Goal: Transaction & Acquisition: Purchase product/service

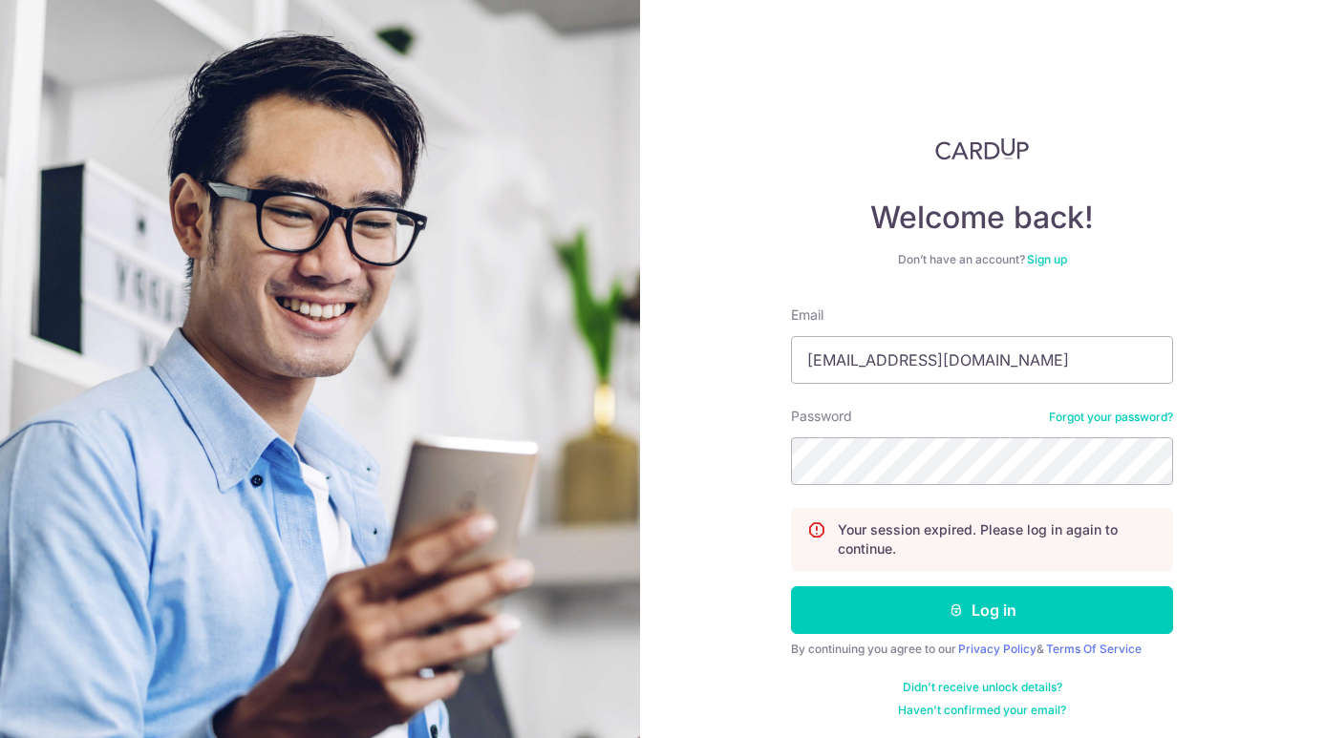
type input "[EMAIL_ADDRESS][DOMAIN_NAME]"
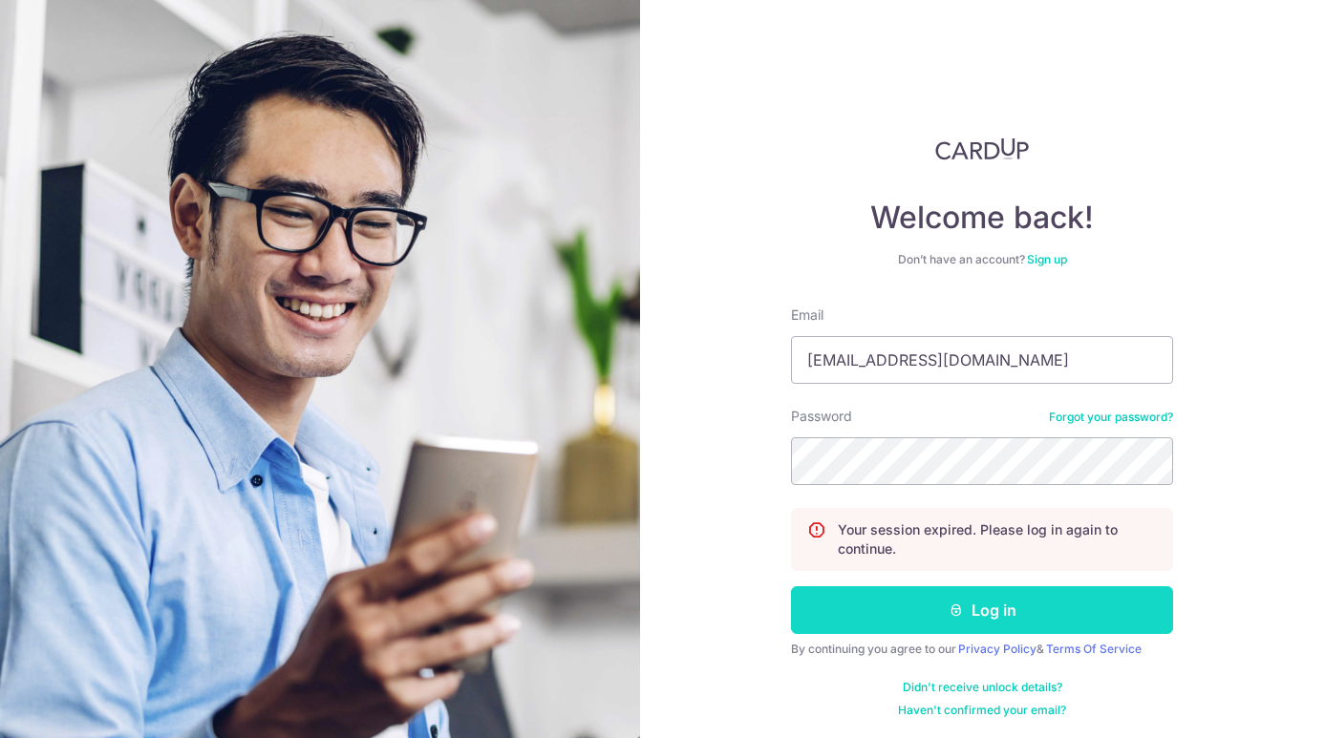
click at [943, 620] on button "Log in" at bounding box center [982, 611] width 382 height 48
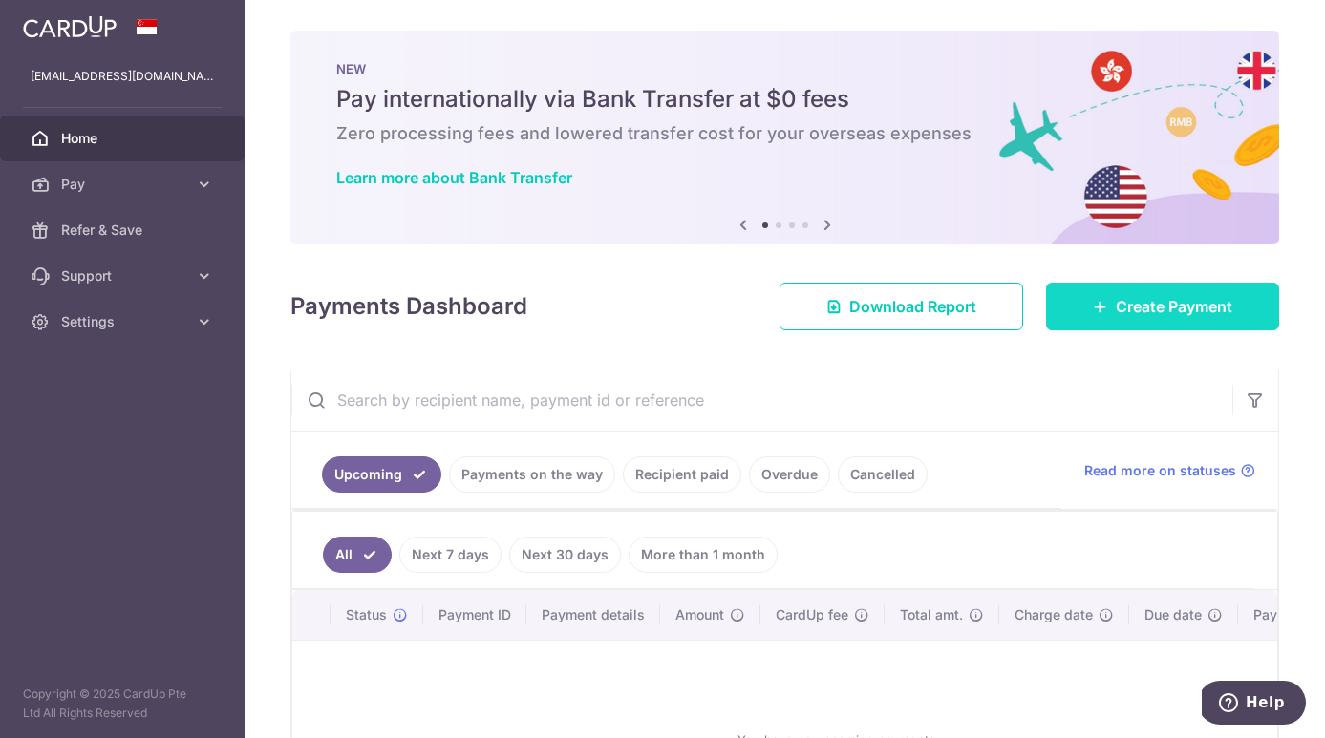
click at [1126, 311] on span "Create Payment" at bounding box center [1174, 306] width 117 height 23
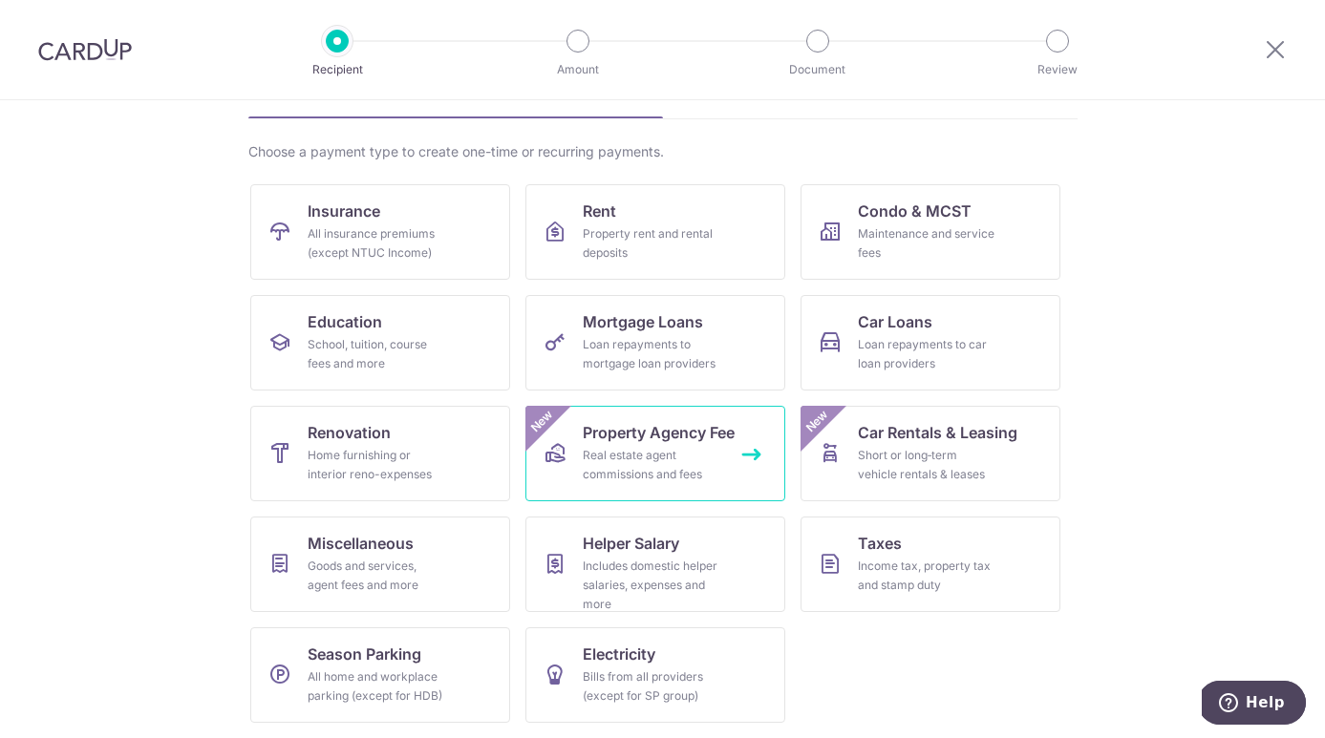
scroll to position [112, 0]
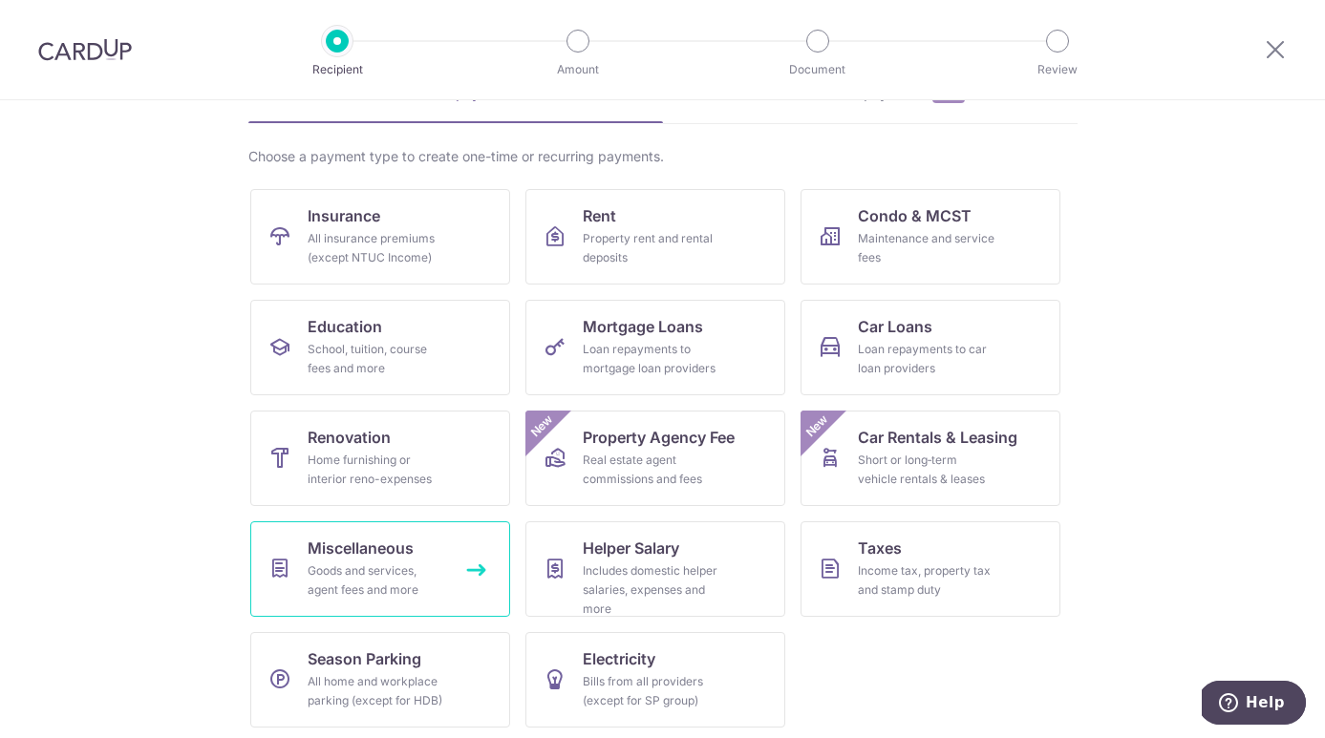
click at [411, 569] on div "Goods and services, agent fees and more" at bounding box center [377, 581] width 138 height 38
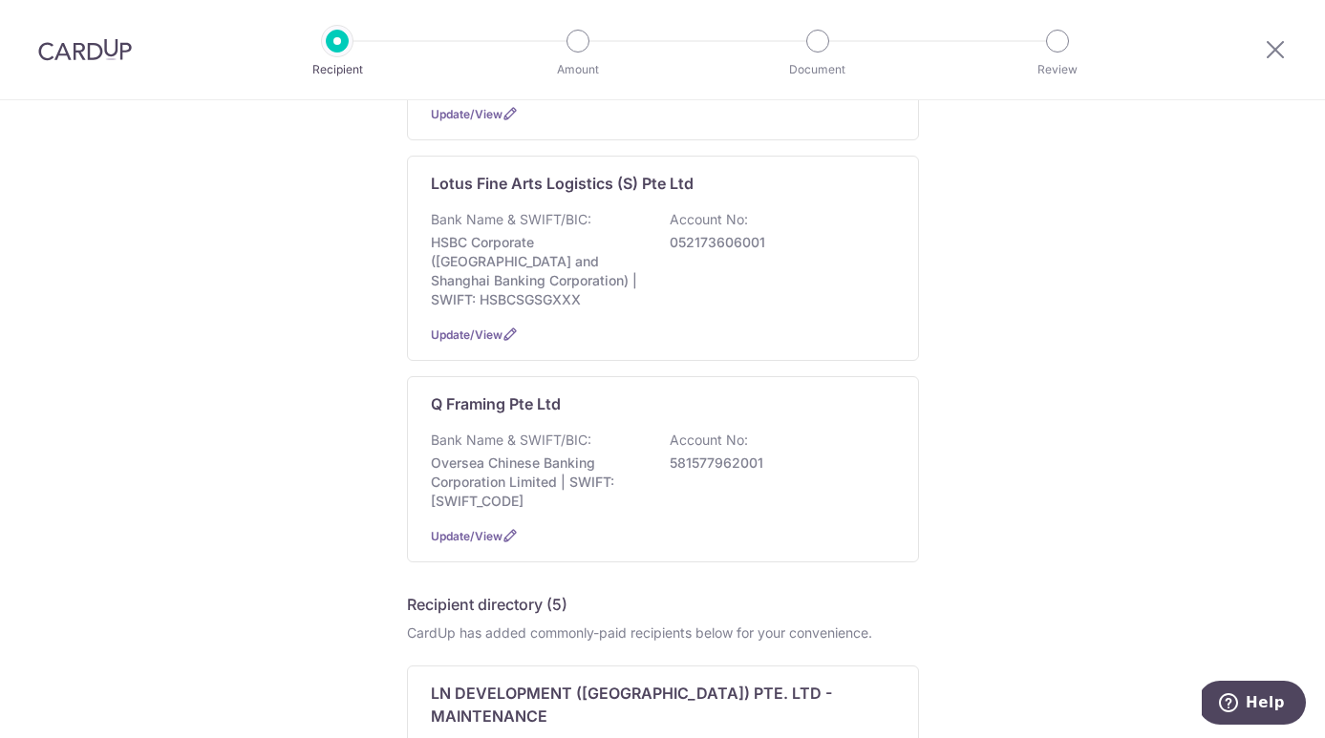
scroll to position [1826, 0]
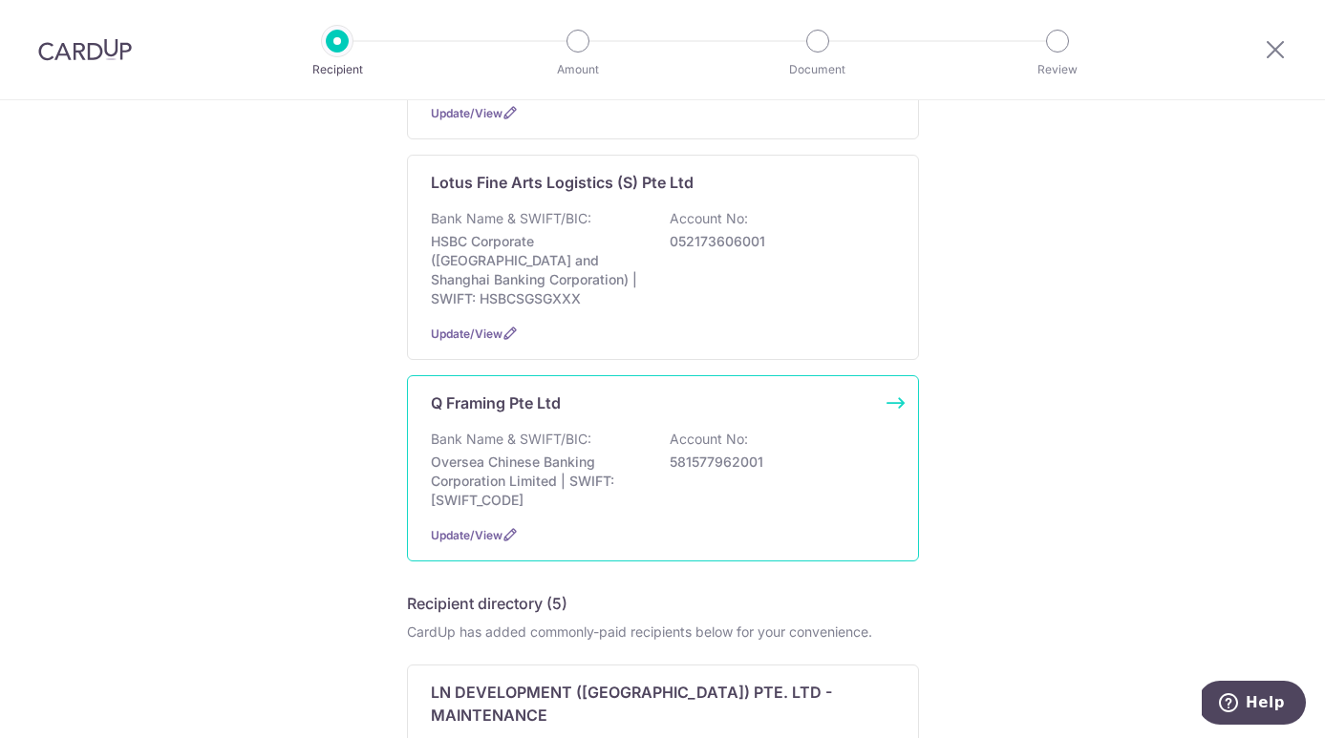
click at [572, 453] on p "Oversea Chinese Banking Corporation Limited | SWIFT: OCBCSGSGXXX" at bounding box center [538, 481] width 214 height 57
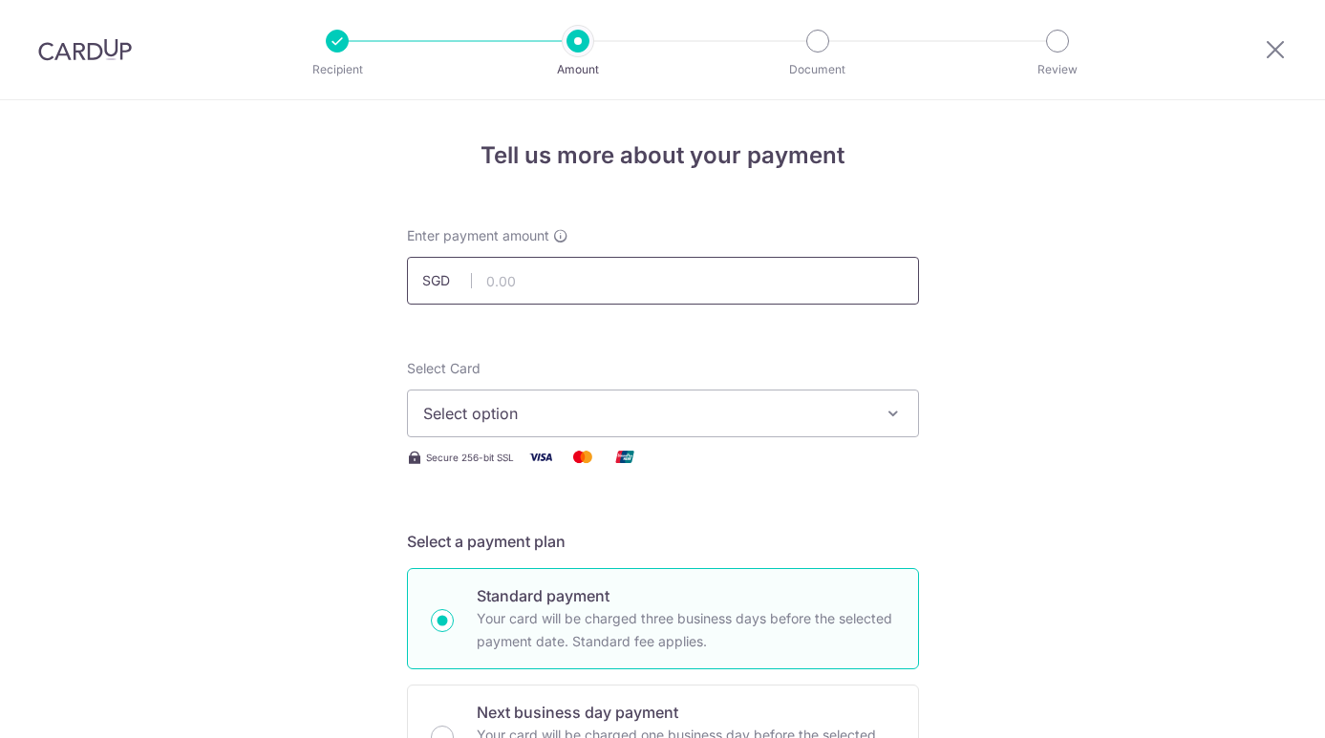
click at [504, 290] on input "text" at bounding box center [663, 281] width 512 height 48
type input "10,445.28"
click at [569, 416] on span "Select option" at bounding box center [645, 413] width 445 height 23
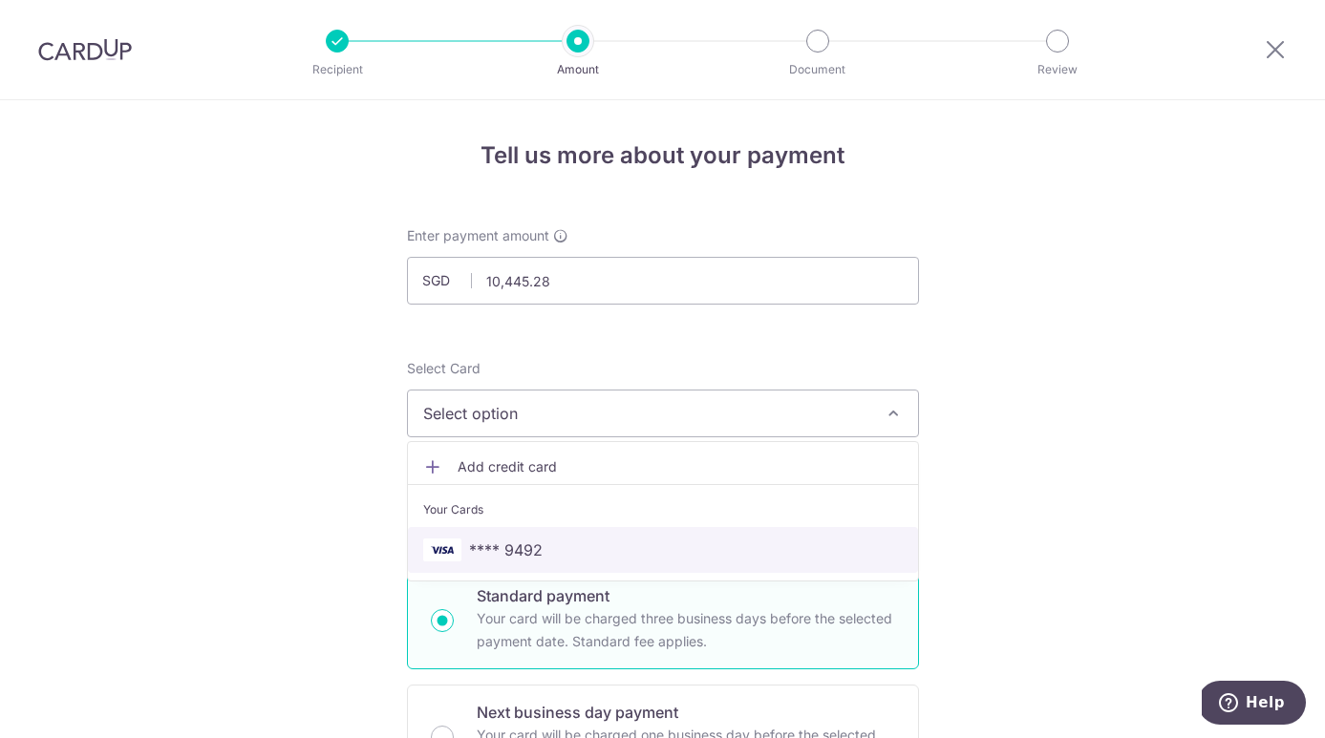
click at [519, 560] on span "**** 9492" at bounding box center [506, 550] width 74 height 23
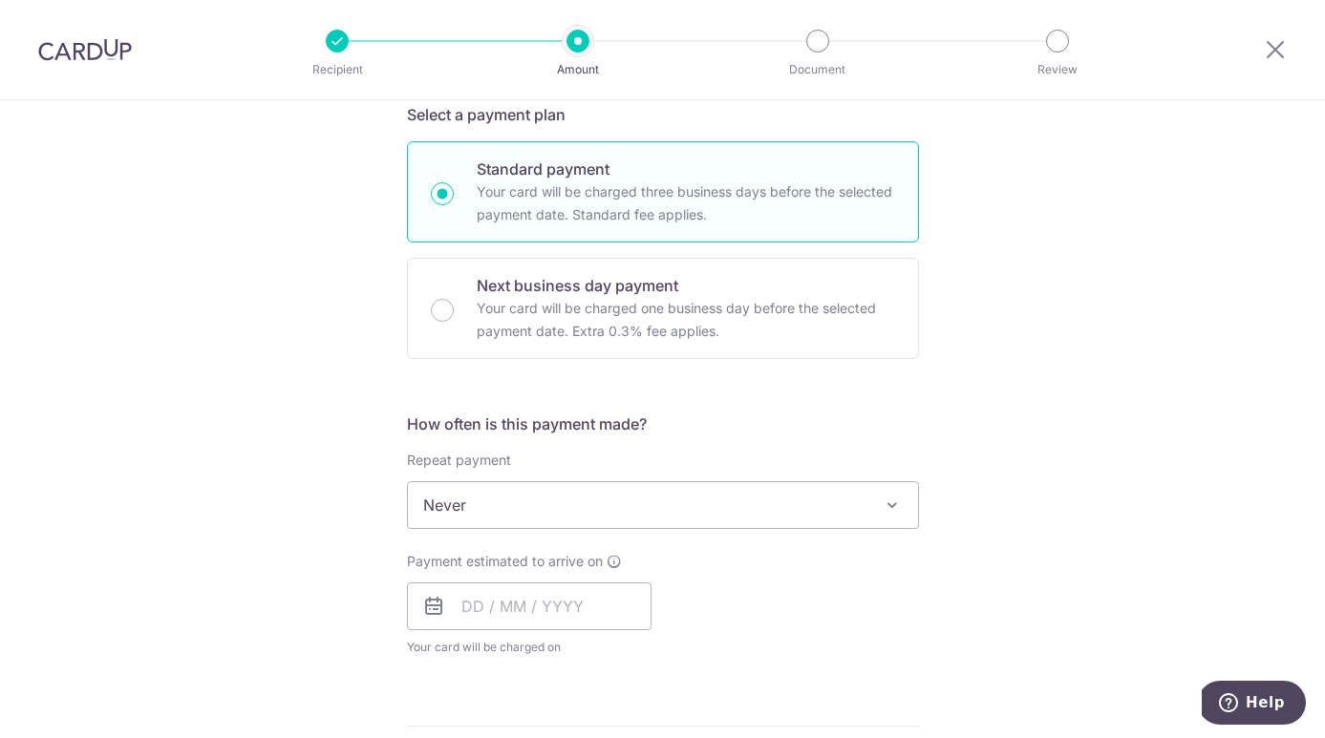
scroll to position [427, 0]
click at [463, 612] on input "text" at bounding box center [529, 607] width 245 height 48
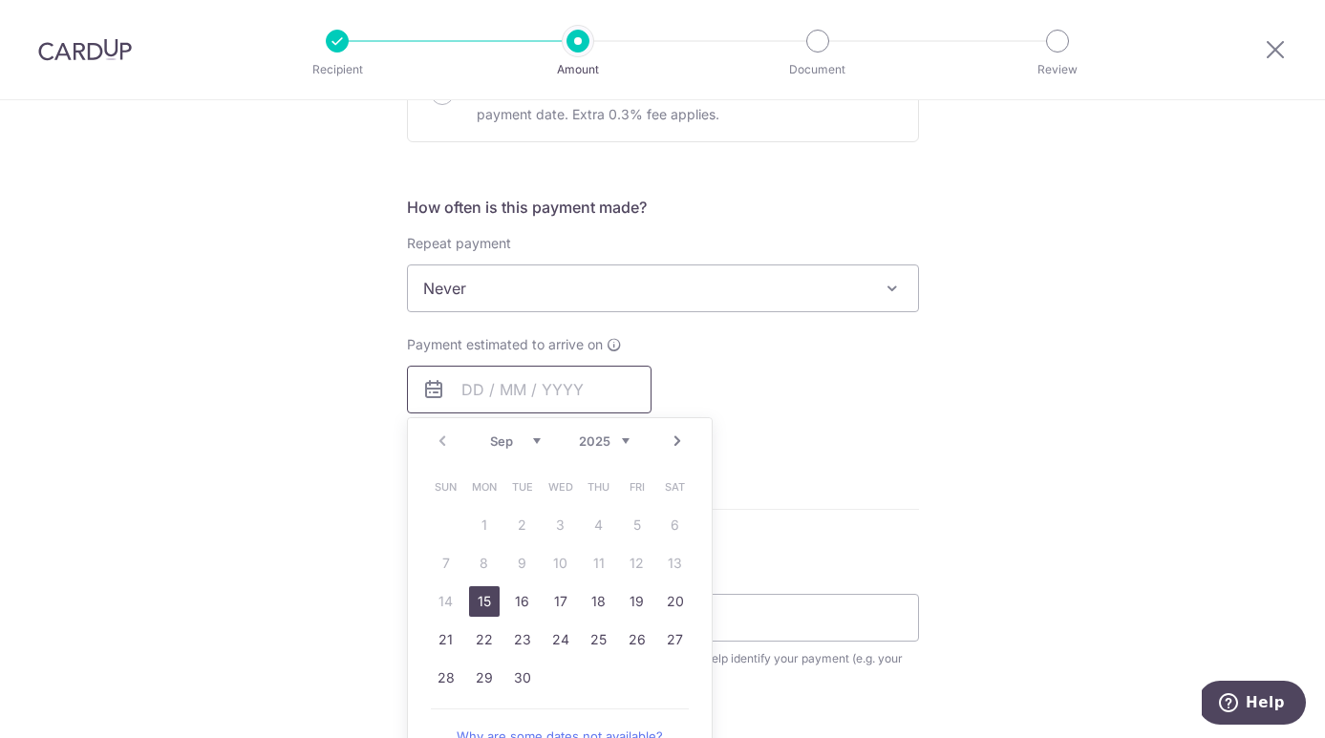
scroll to position [643, 0]
click at [484, 606] on link "15" at bounding box center [484, 602] width 31 height 31
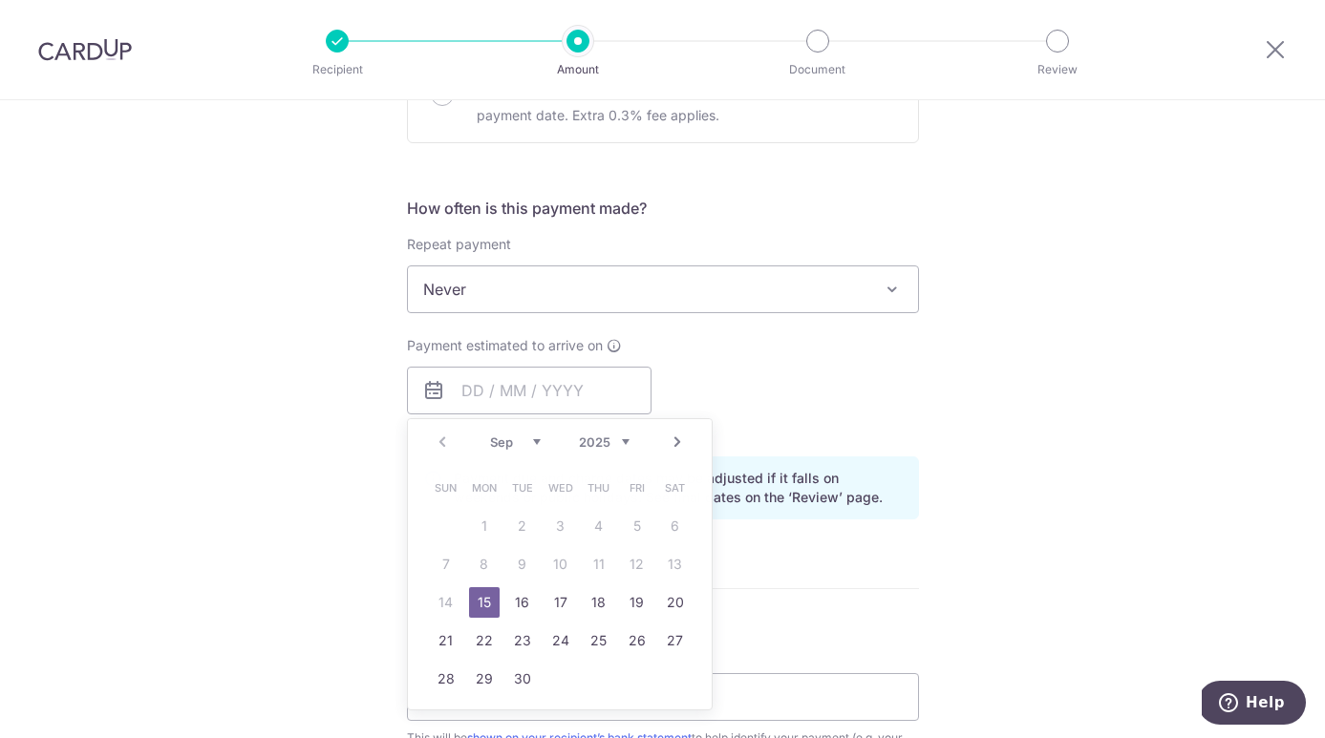
type input "[DATE]"
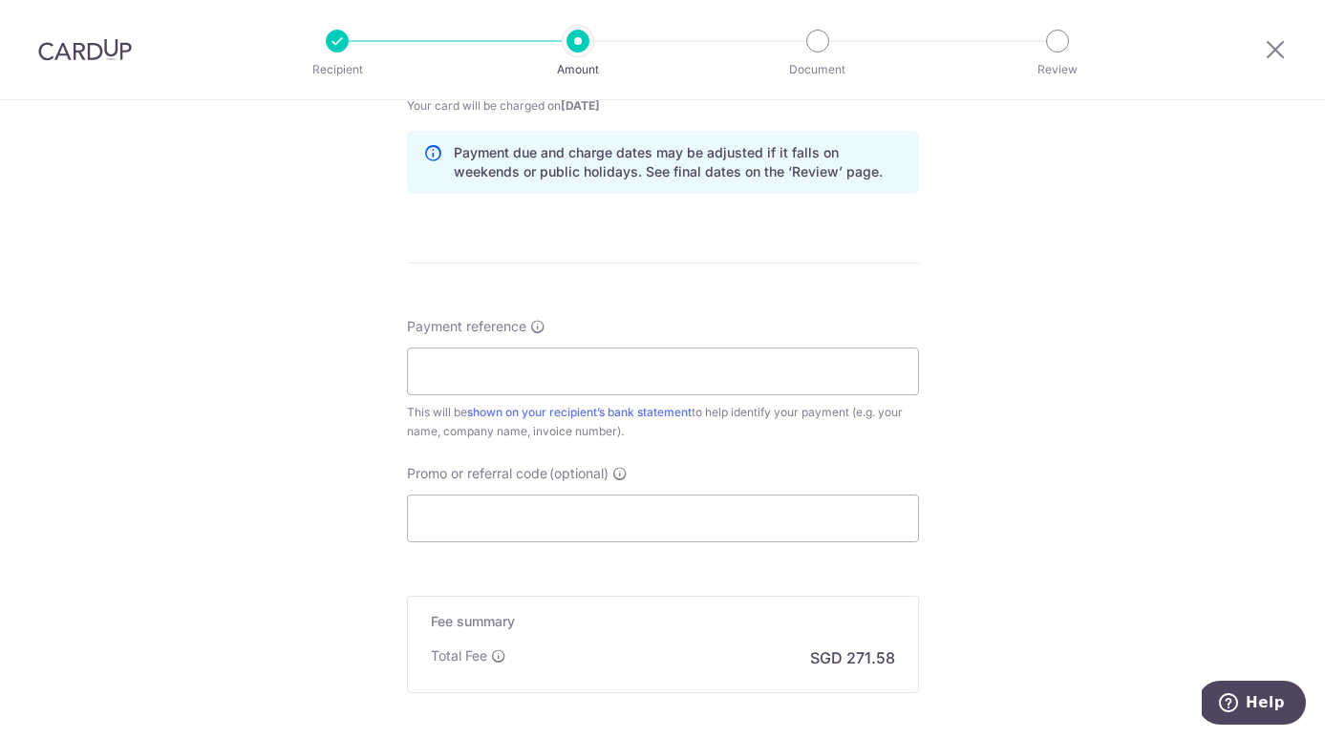
scroll to position [964, 0]
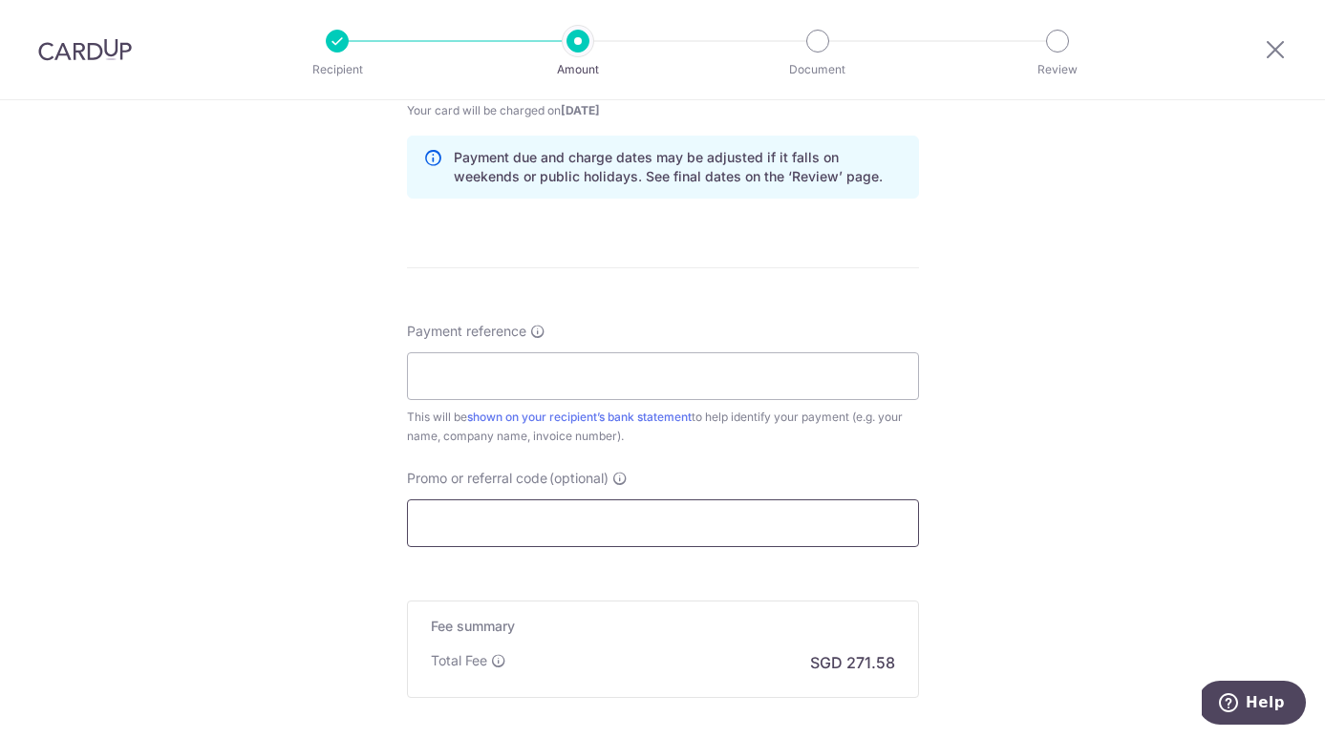
click at [498, 526] on input "Promo or referral code (optional)" at bounding box center [663, 524] width 512 height 48
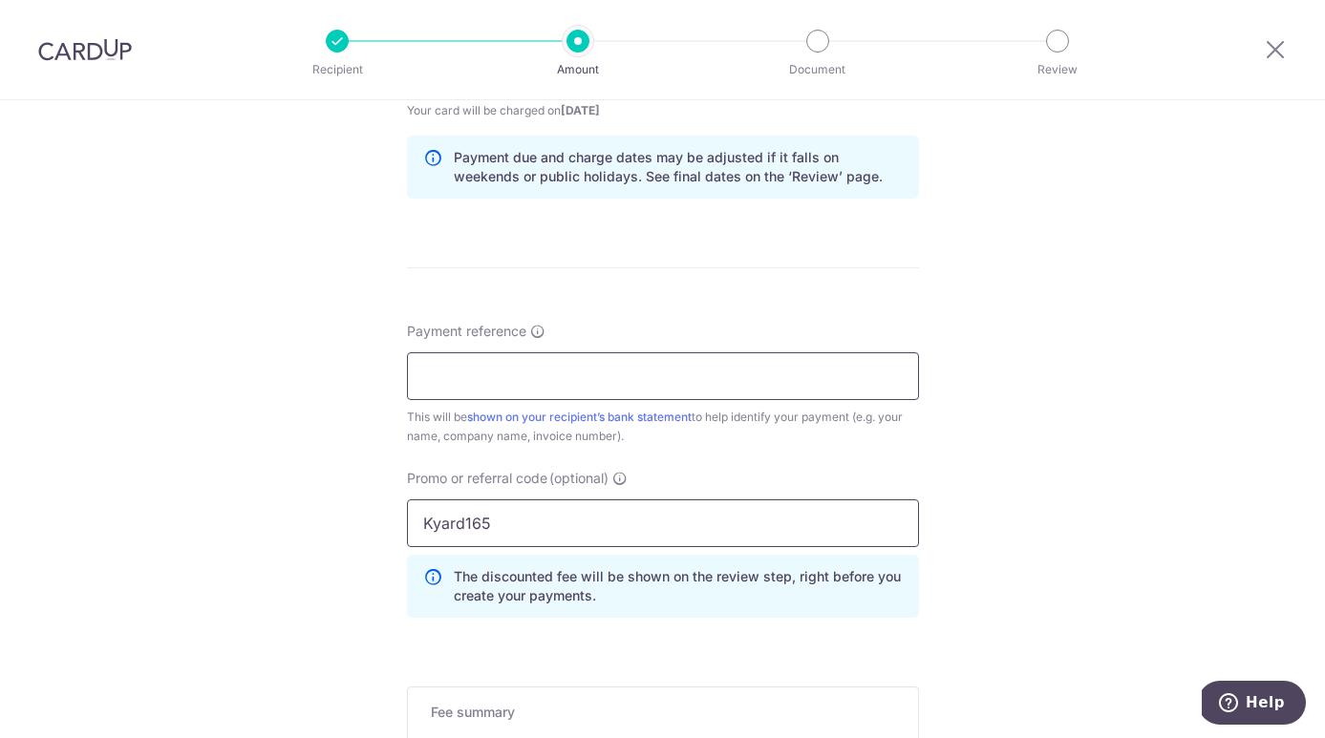
type input "Kyard165"
click at [494, 377] on input "Payment reference" at bounding box center [663, 376] width 512 height 48
click at [437, 377] on input "S125090009" at bounding box center [663, 376] width 512 height 48
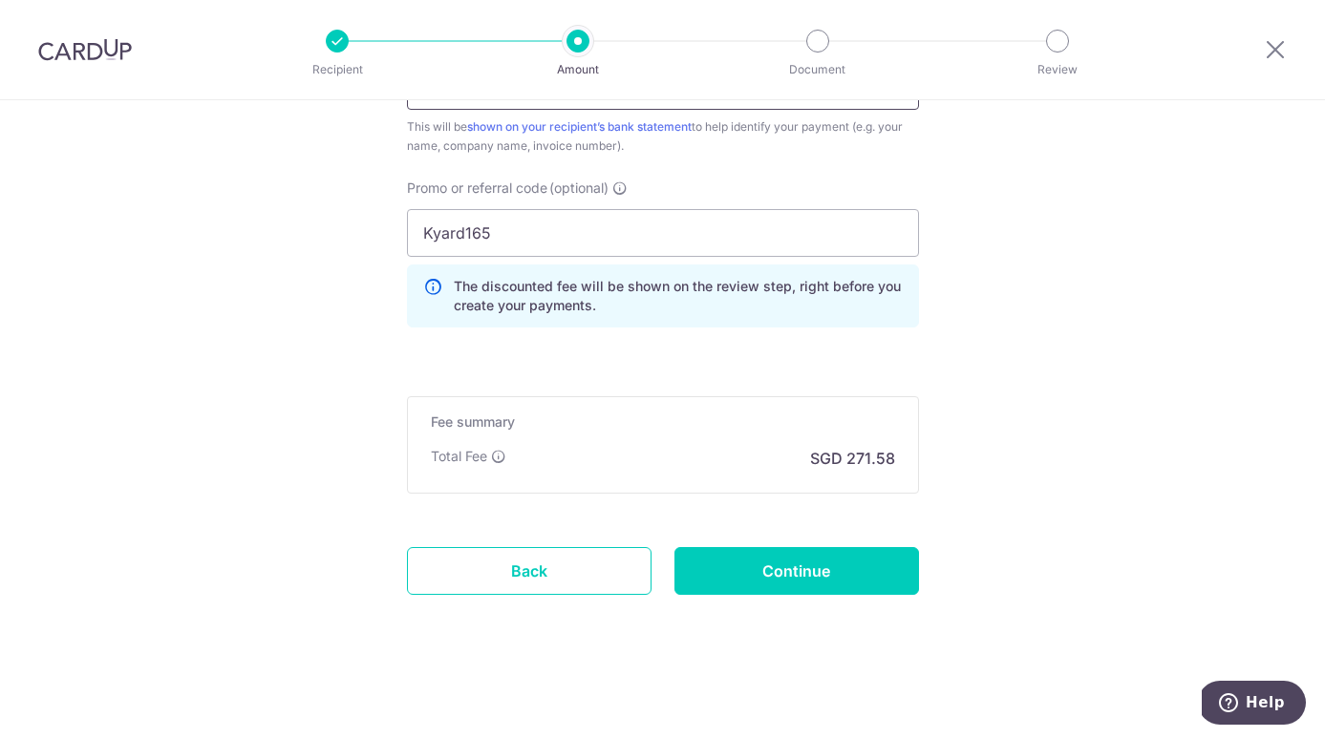
scroll to position [1254, 0]
type input "SI25090009"
click at [820, 571] on input "Continue" at bounding box center [796, 571] width 245 height 48
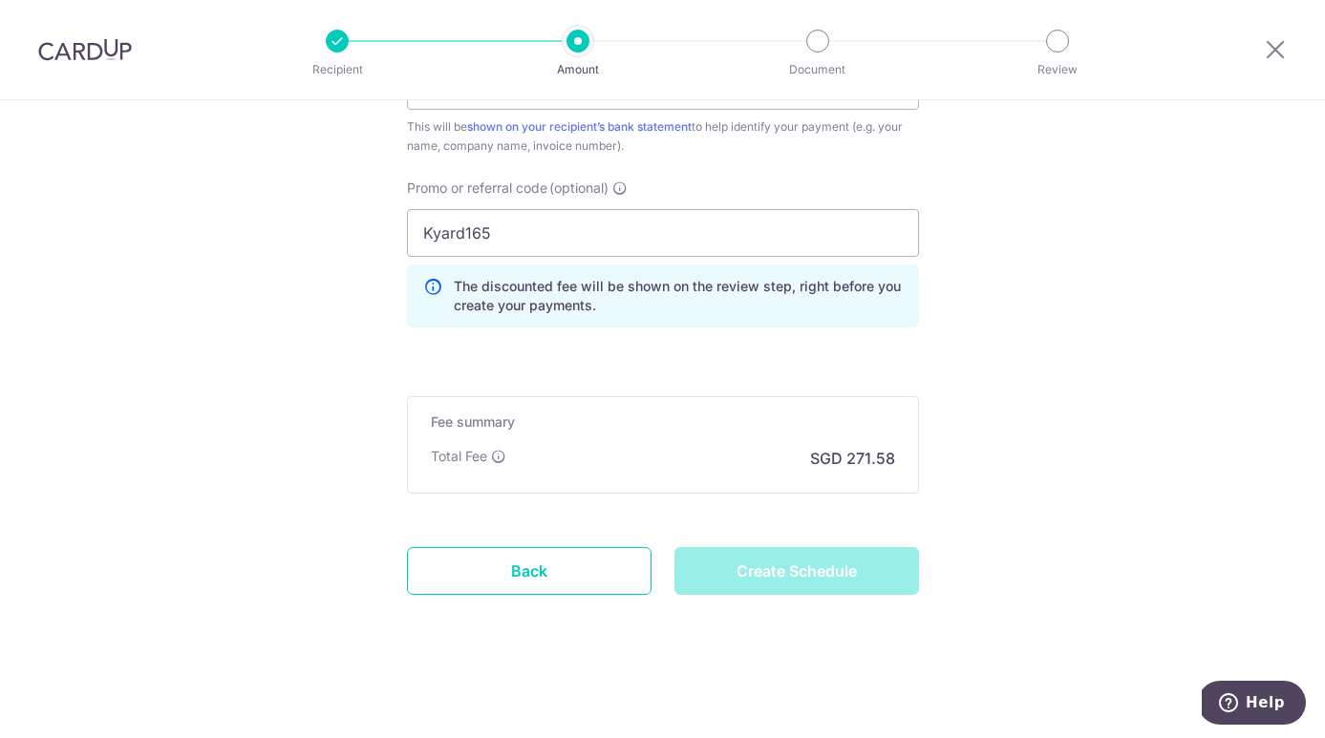
type input "Create Schedule"
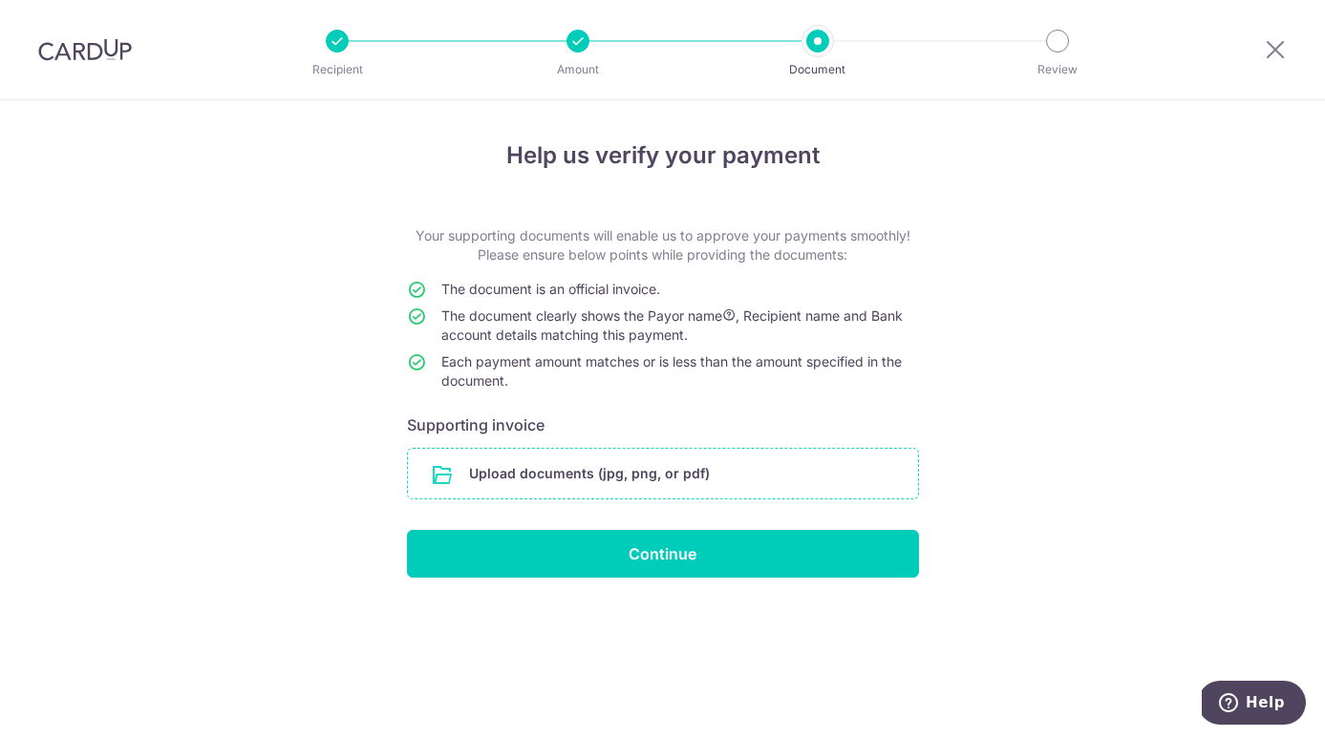
click at [462, 475] on input "file" at bounding box center [663, 474] width 510 height 50
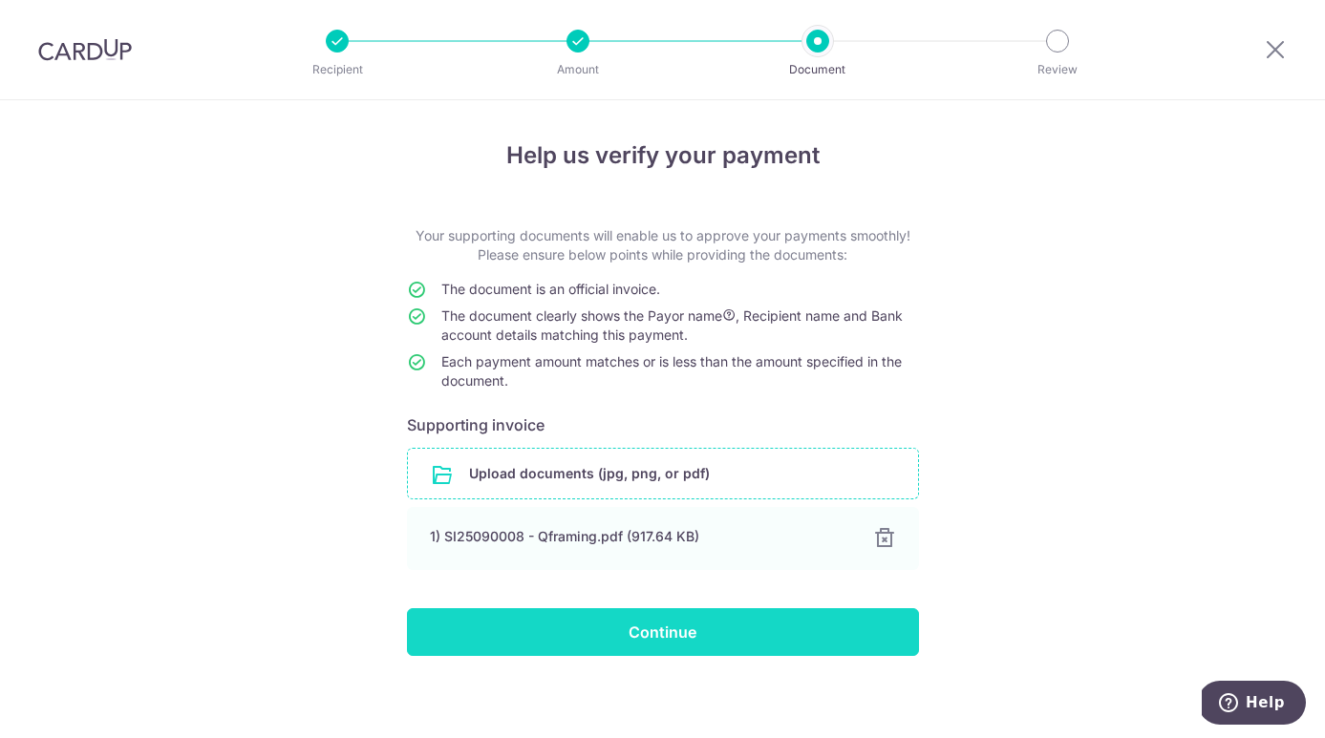
click at [706, 632] on input "Continue" at bounding box center [663, 632] width 512 height 48
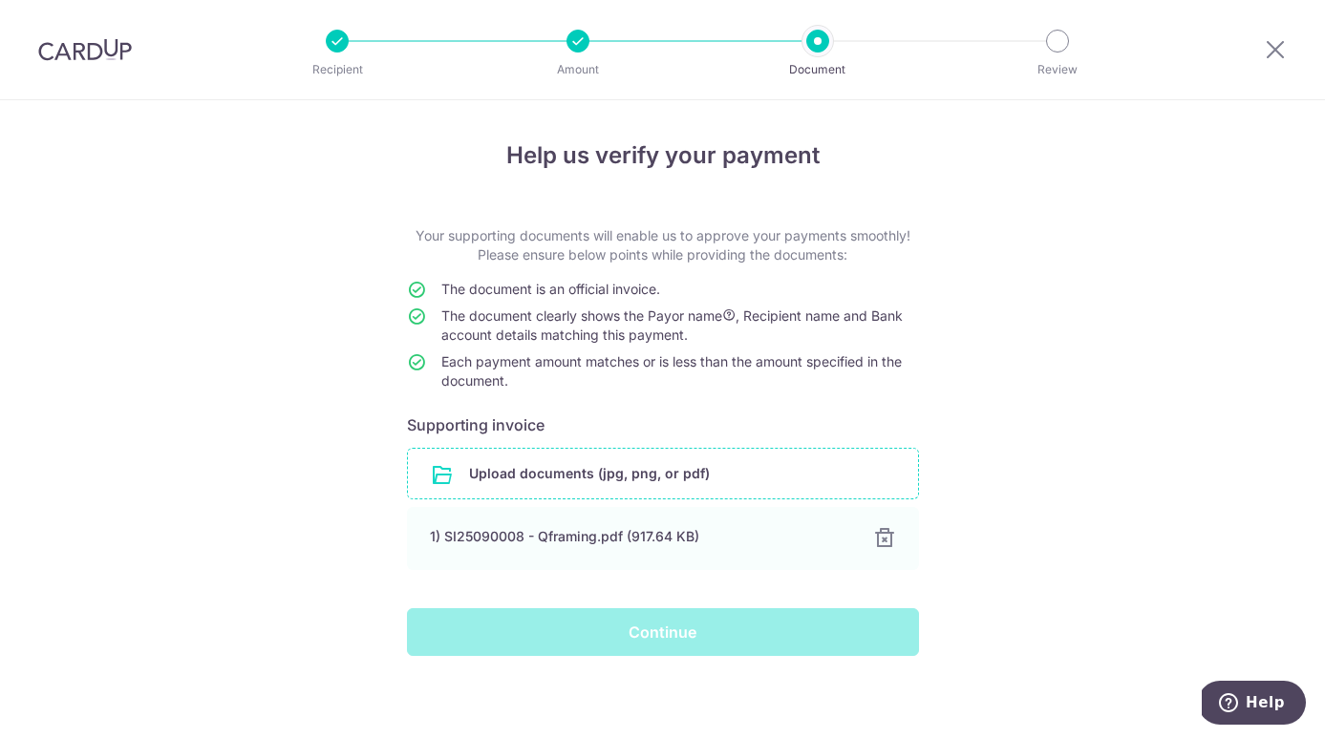
click at [650, 638] on div "Continue" at bounding box center [662, 632] width 535 height 48
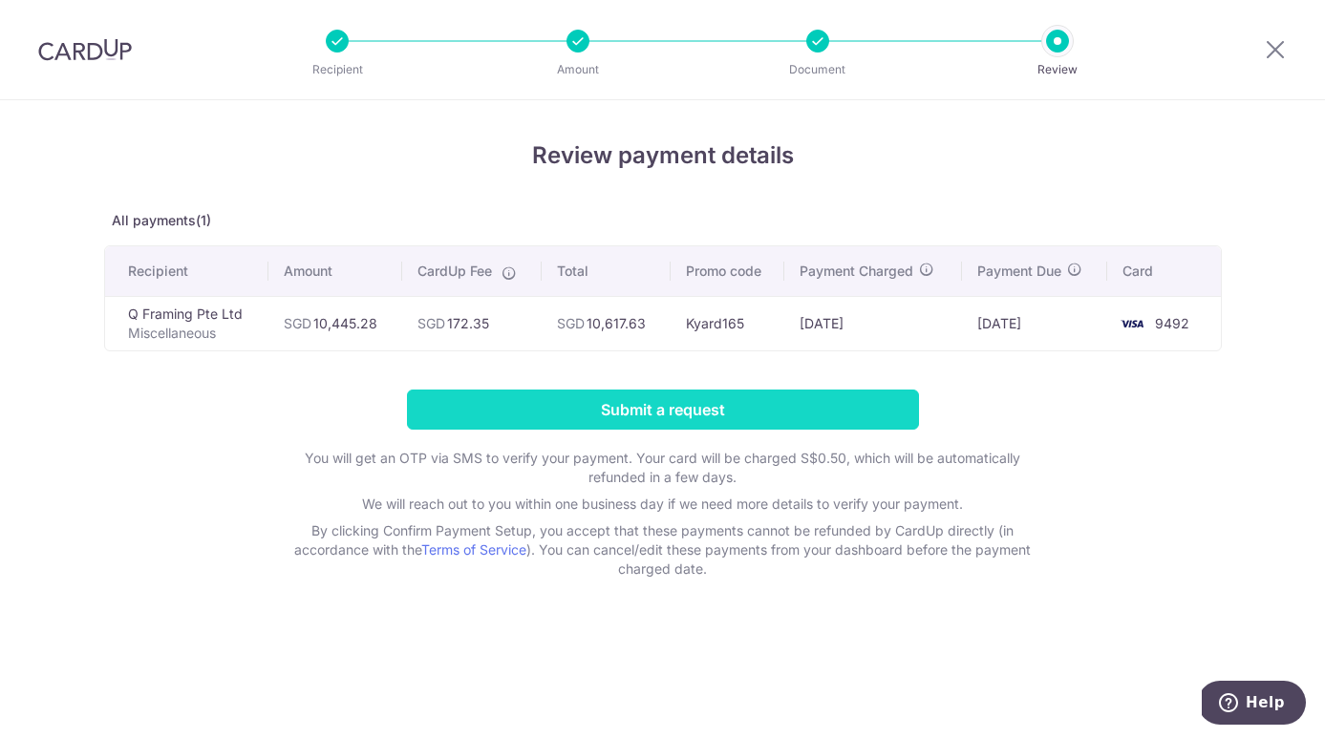
click at [723, 419] on input "Submit a request" at bounding box center [663, 410] width 512 height 40
